Goal: Information Seeking & Learning: Learn about a topic

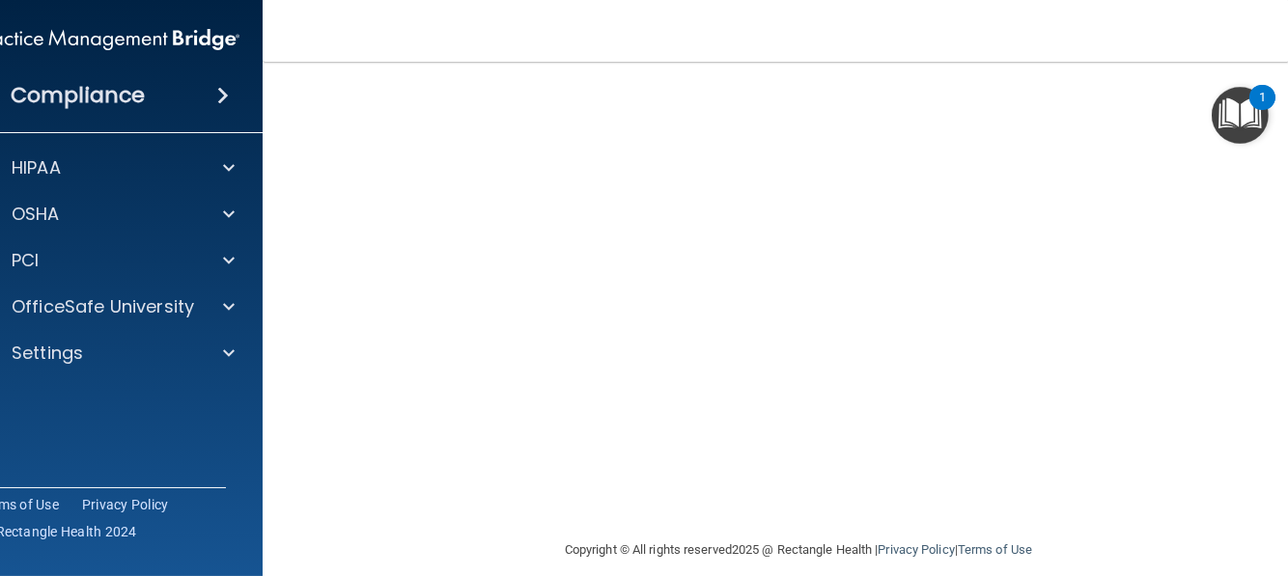
scroll to position [251, 0]
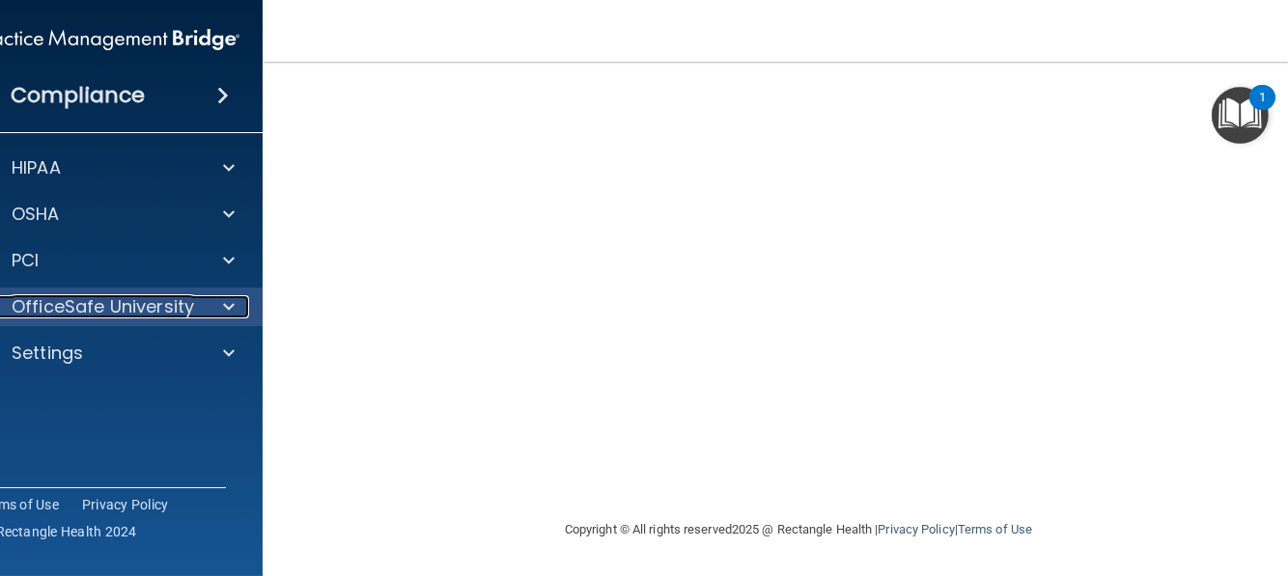
click at [164, 308] on p "OfficeSafe University" at bounding box center [103, 306] width 182 height 23
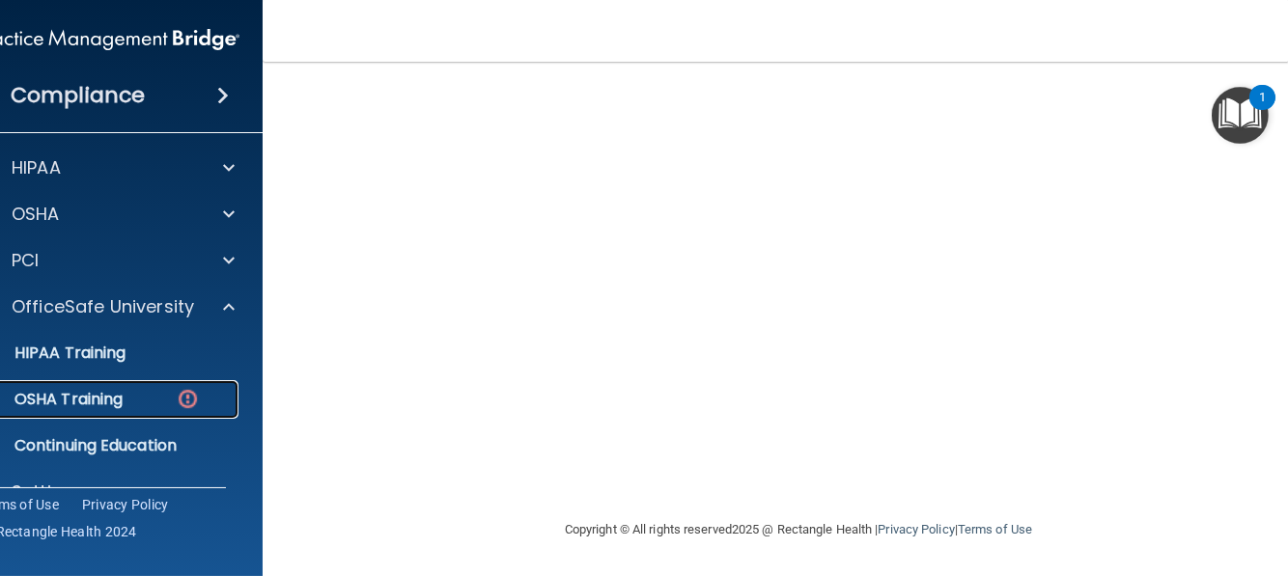
click at [140, 400] on div "OSHA Training" at bounding box center [98, 399] width 264 height 19
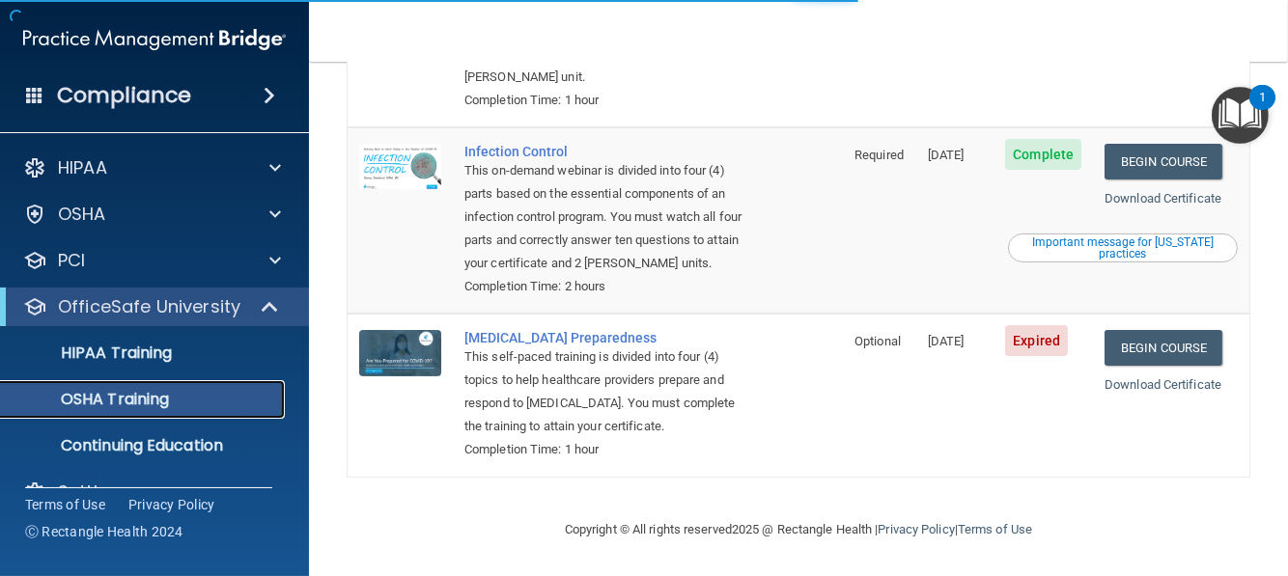
scroll to position [510, 0]
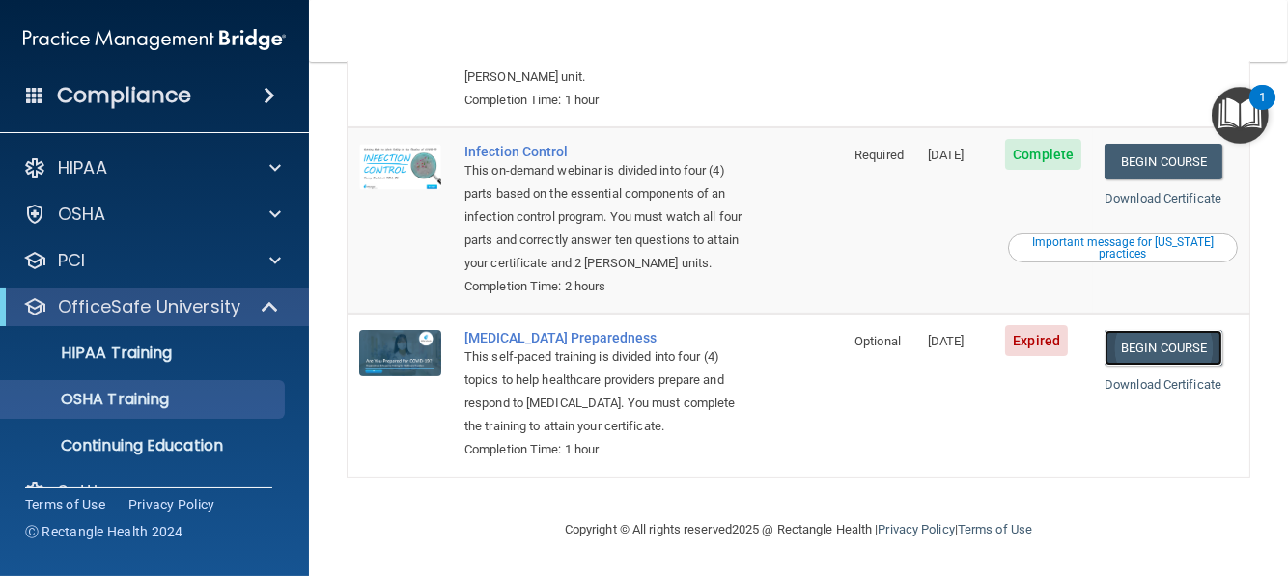
click at [1150, 347] on link "Begin Course" at bounding box center [1163, 348] width 118 height 36
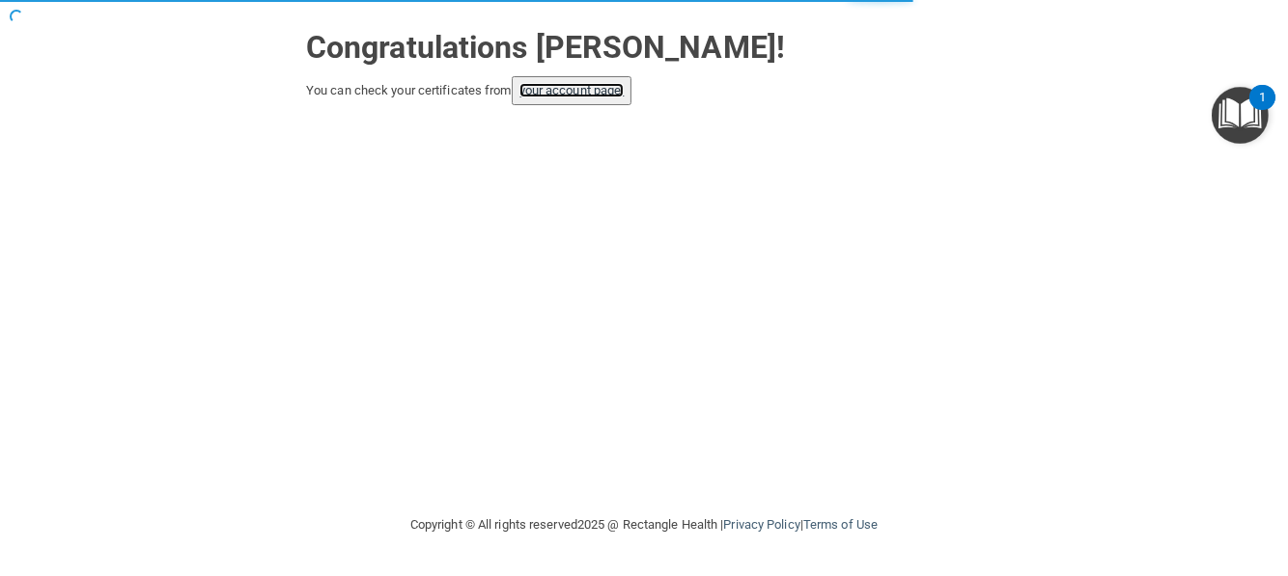
click at [585, 91] on link "your account page!" at bounding box center [571, 90] width 105 height 14
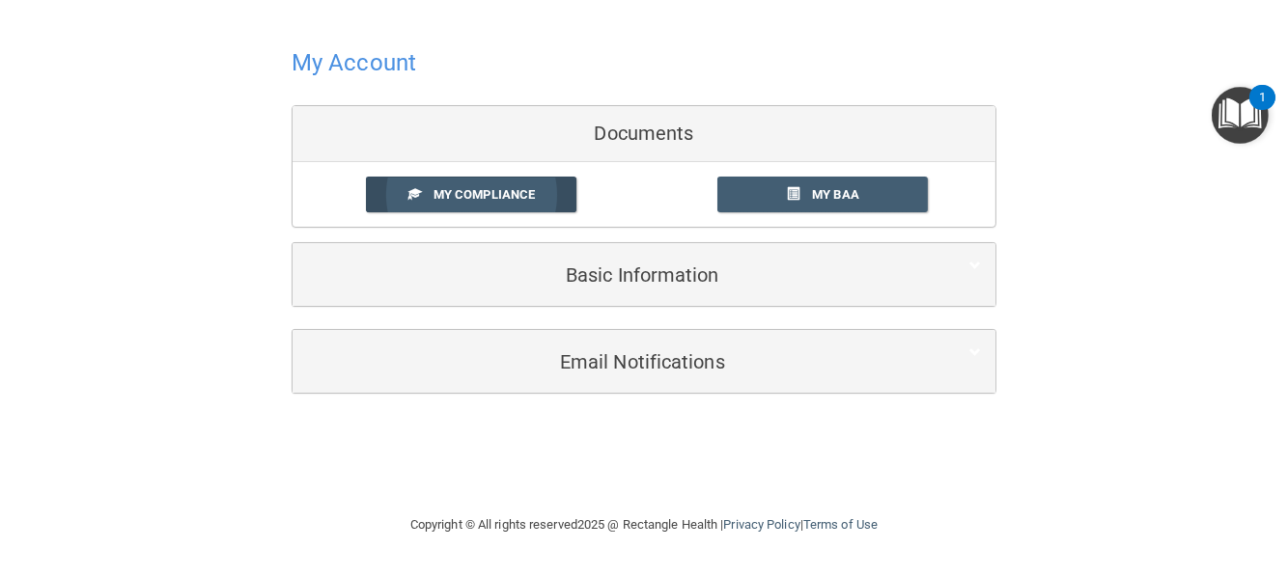
click at [501, 192] on span "My Compliance" at bounding box center [483, 194] width 101 height 14
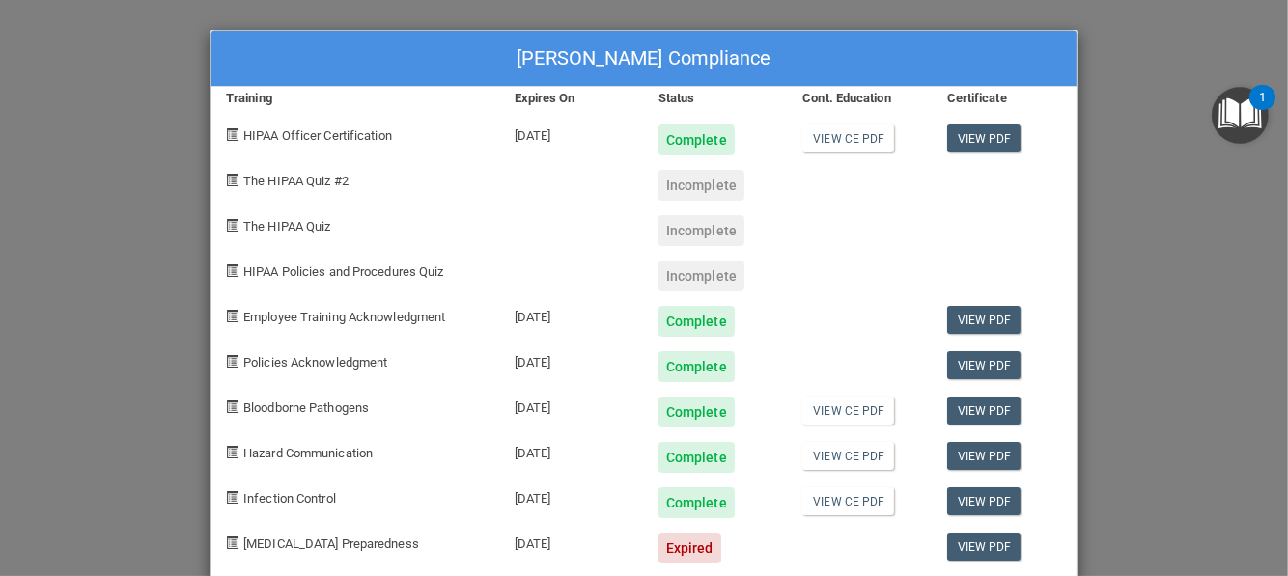
scroll to position [32, 0]
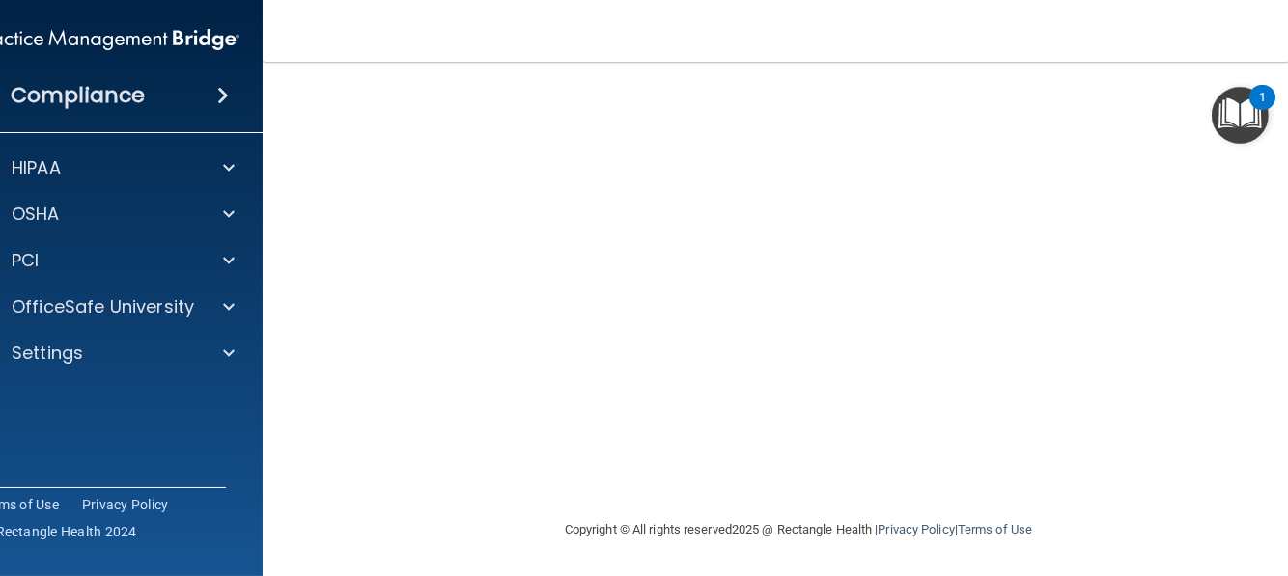
scroll to position [98, 0]
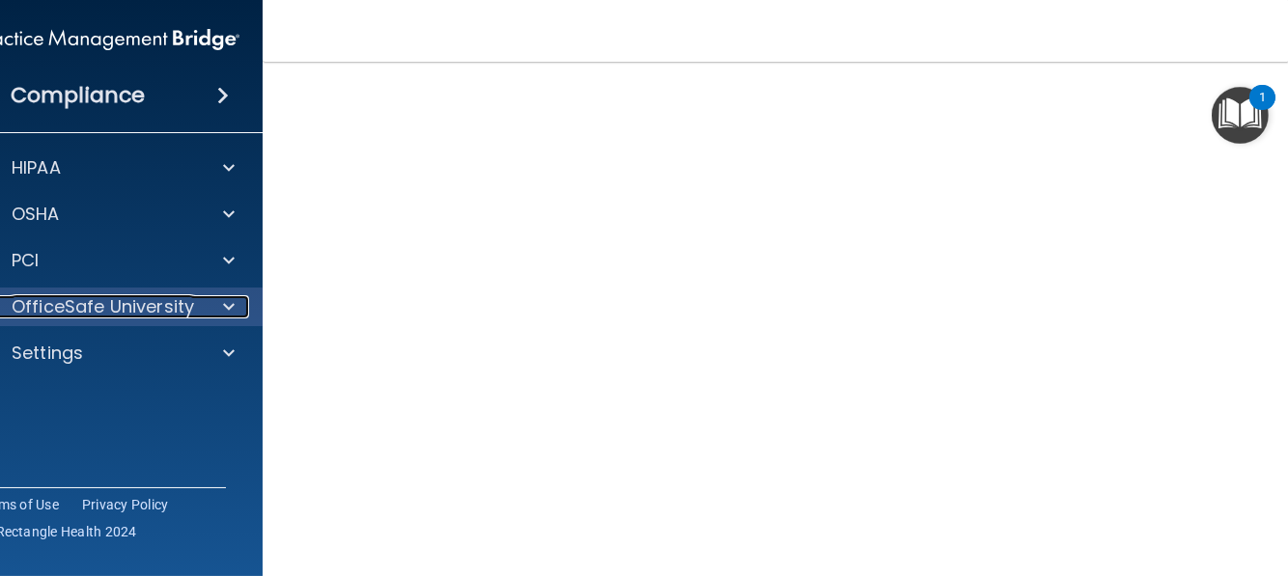
click at [85, 303] on p "OfficeSafe University" at bounding box center [103, 306] width 182 height 23
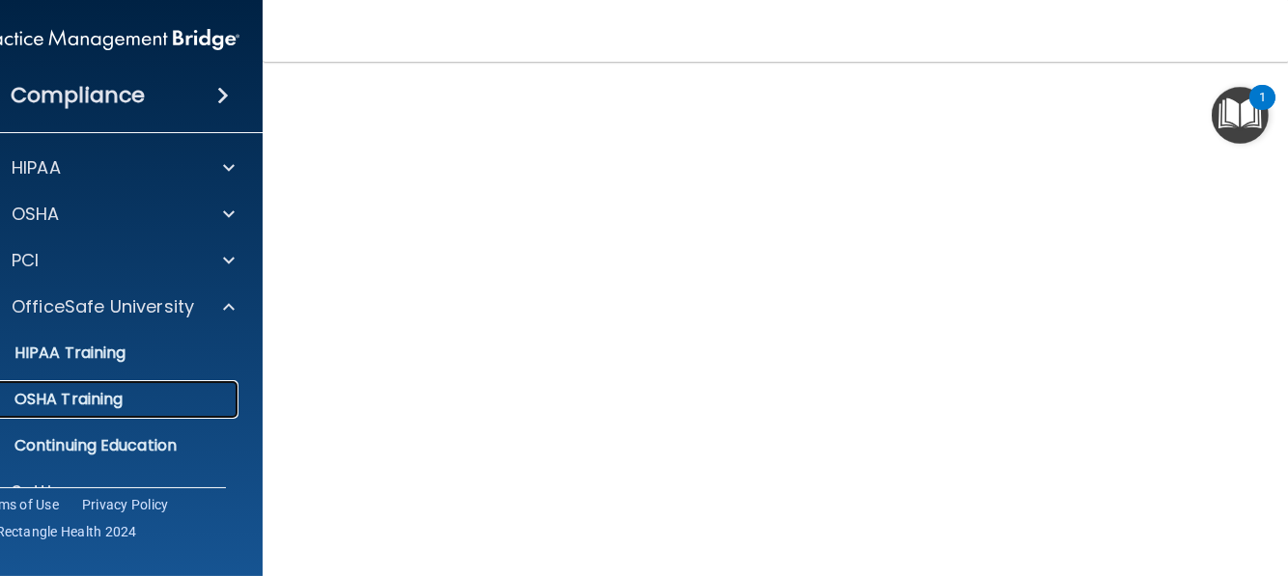
click at [110, 407] on p "OSHA Training" at bounding box center [44, 399] width 156 height 19
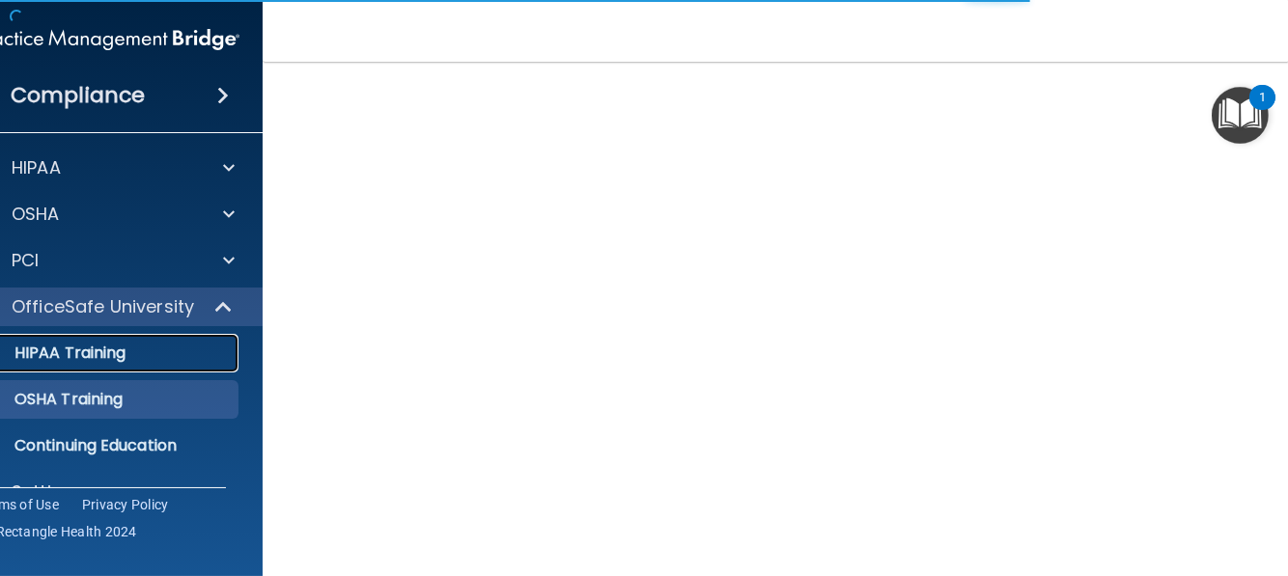
click at [129, 348] on div "HIPAA Training" at bounding box center [98, 353] width 264 height 19
